Goal: Task Accomplishment & Management: Manage account settings

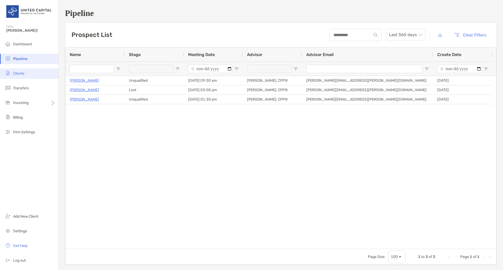
click at [25, 75] on li "Clients" at bounding box center [29, 73] width 58 height 10
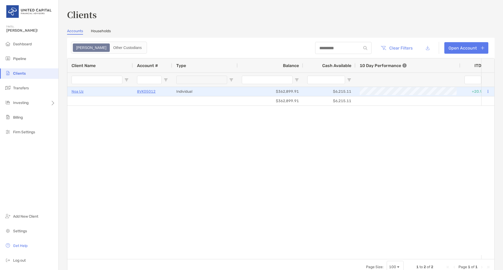
click at [74, 91] on p "Noa Uz" at bounding box center [77, 91] width 12 height 7
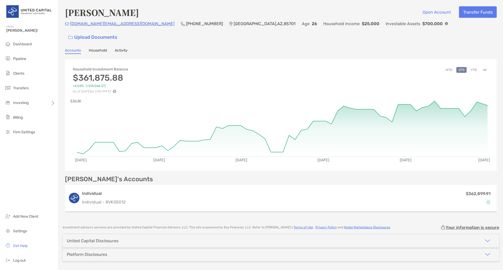
click at [481, 67] on button "All" at bounding box center [485, 70] width 8 height 6
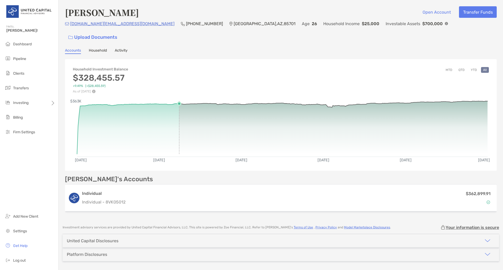
scroll to position [5, 0]
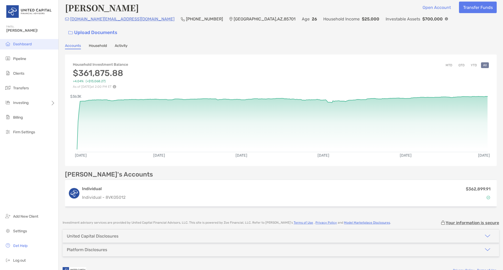
click at [19, 42] on li "Dashboard" at bounding box center [29, 44] width 58 height 10
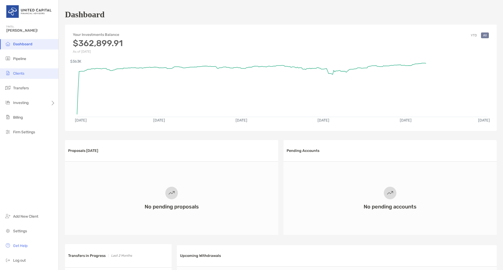
click at [29, 77] on li "Clients" at bounding box center [29, 73] width 58 height 10
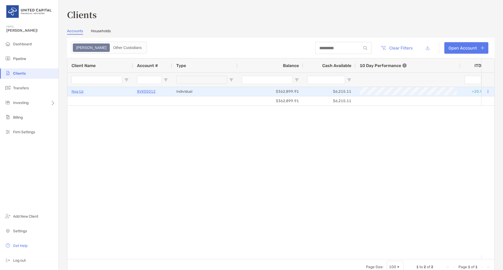
click at [153, 92] on p "8VK05012" at bounding box center [146, 91] width 19 height 7
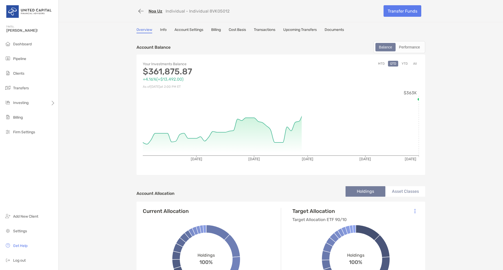
click at [265, 32] on link "Transactions" at bounding box center [264, 30] width 21 height 6
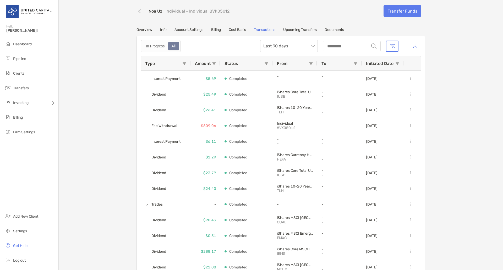
click at [196, 29] on link "Account Settings" at bounding box center [188, 30] width 29 height 6
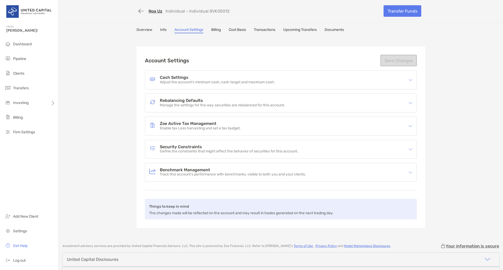
click at [144, 29] on link "Overview" at bounding box center [144, 30] width 16 height 6
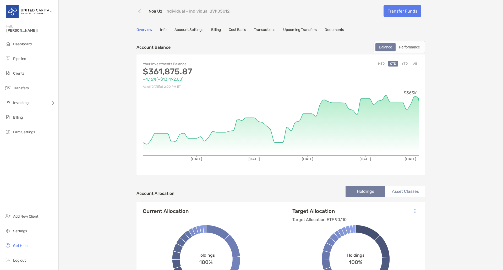
click at [160, 30] on link "Info" at bounding box center [163, 30] width 7 height 6
click at [160, 30] on div "Overview Info Account Settings Billing Cost Basis Transactions Upcoming Transfe…" at bounding box center [280, 30] width 288 height 6
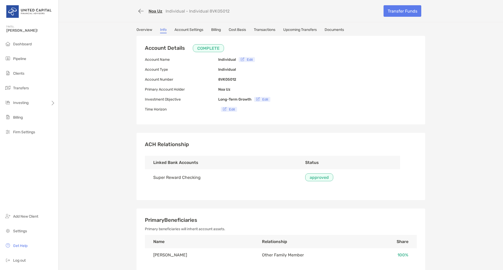
type input "**********"
click at [264, 30] on link "Transactions" at bounding box center [264, 30] width 21 height 6
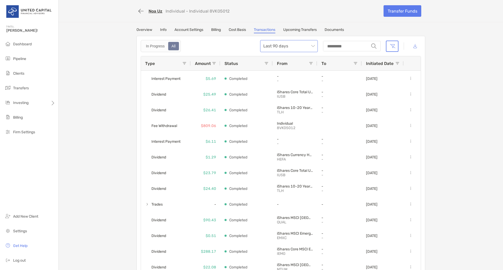
click at [293, 44] on span "Last 90 days" at bounding box center [288, 46] width 51 height 12
click at [242, 50] on div "In Progress All Last 90 days string" at bounding box center [281, 46] width 280 height 12
click at [271, 44] on span "Last 90 days" at bounding box center [288, 46] width 51 height 12
click at [203, 47] on div "In Progress All Last 90 days Last 90 days string" at bounding box center [281, 46] width 280 height 12
click at [193, 29] on link "Account Settings" at bounding box center [188, 30] width 29 height 6
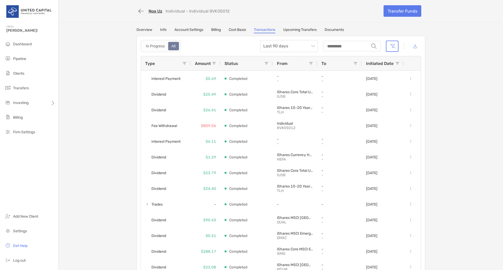
click at [193, 29] on link "Account Settings" at bounding box center [188, 30] width 29 height 6
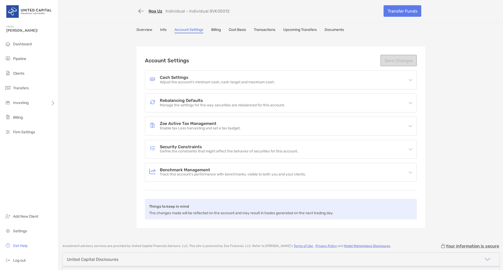
click at [162, 29] on link "Info" at bounding box center [163, 30] width 7 height 6
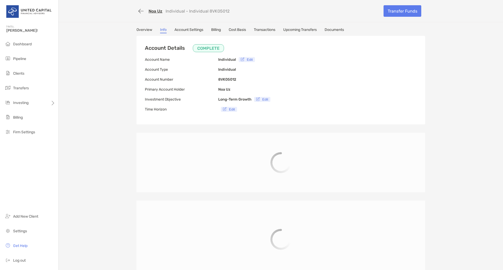
type input "**********"
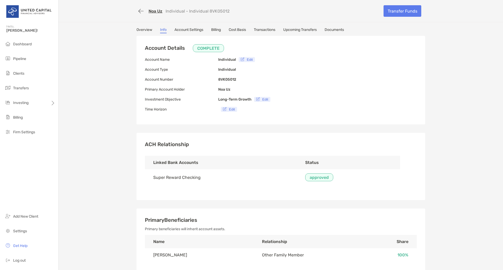
click at [236, 31] on link "Cost Basis" at bounding box center [236, 30] width 17 height 6
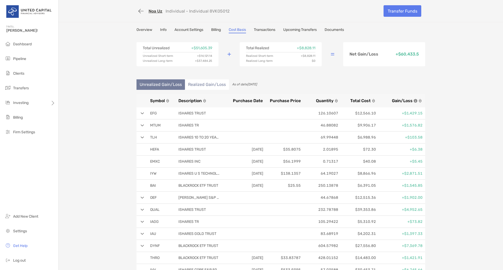
click at [188, 27] on div "Noa Uz Individual - Individual 8VK05012 Transfer Funds Overview Info Account Se…" at bounding box center [281, 168] width 444 height 336
click at [186, 30] on link "Account Settings" at bounding box center [188, 30] width 29 height 6
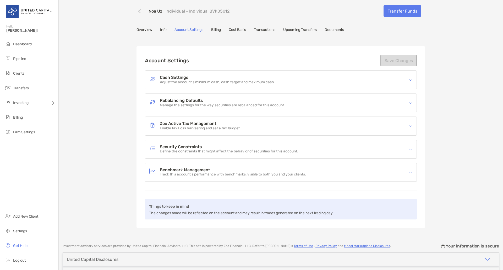
click at [201, 106] on p "Manage the settings for the way securities are rebalanced for this account." at bounding box center [222, 105] width 125 height 4
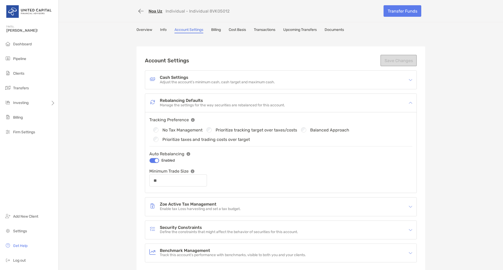
click at [193, 140] on label "Prioritize taxes and trading costs over target" at bounding box center [205, 139] width 87 height 4
click at [239, 131] on label "Prioritize tracking target over taxes/costs" at bounding box center [255, 130] width 81 height 4
type input "**"
click at [143, 28] on link "Overview" at bounding box center [144, 30] width 16 height 6
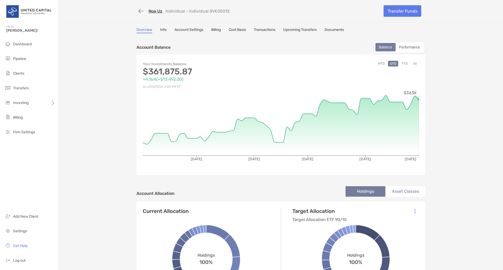
click at [403, 64] on button "YTD" at bounding box center [404, 64] width 10 height 6
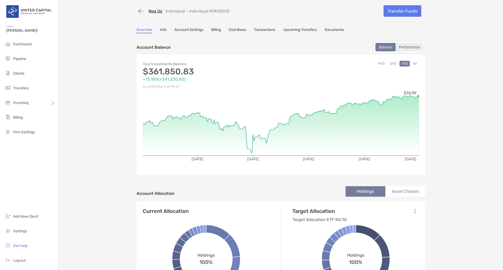
drag, startPoint x: 410, startPoint y: 47, endPoint x: 415, endPoint y: 43, distance: 5.8
click at [411, 47] on div "Performance" at bounding box center [409, 46] width 27 height 7
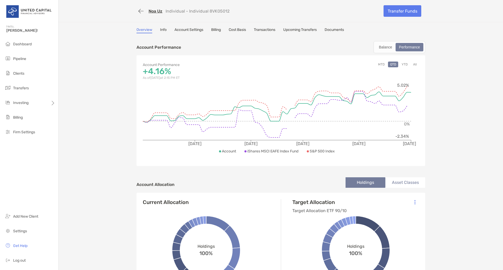
click at [402, 63] on button "YTD" at bounding box center [404, 65] width 10 height 6
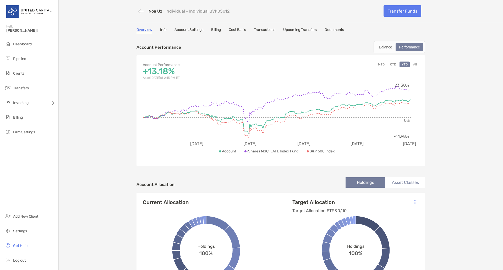
click at [413, 64] on button "All" at bounding box center [415, 65] width 8 height 6
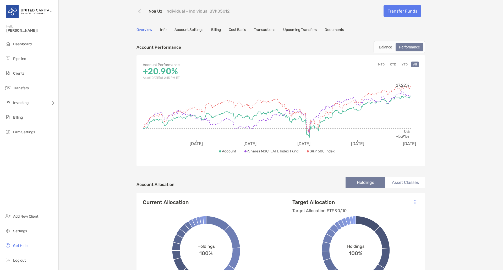
click at [148, 11] on link "Noa Uz" at bounding box center [155, 11] width 14 height 5
